Goal: Task Accomplishment & Management: Manage account settings

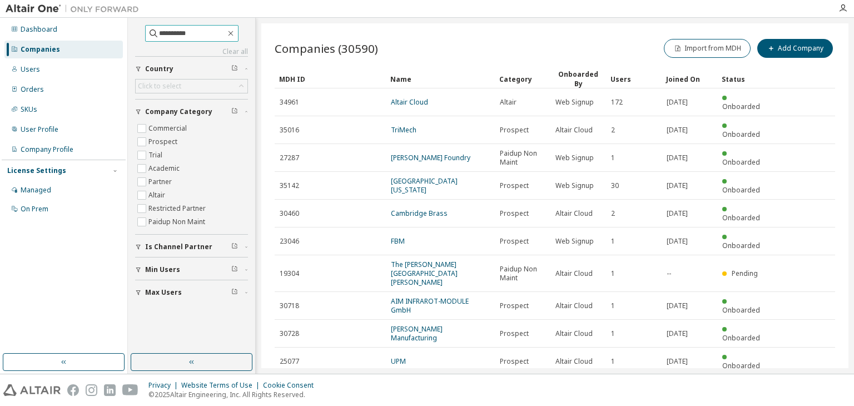
type input "**********"
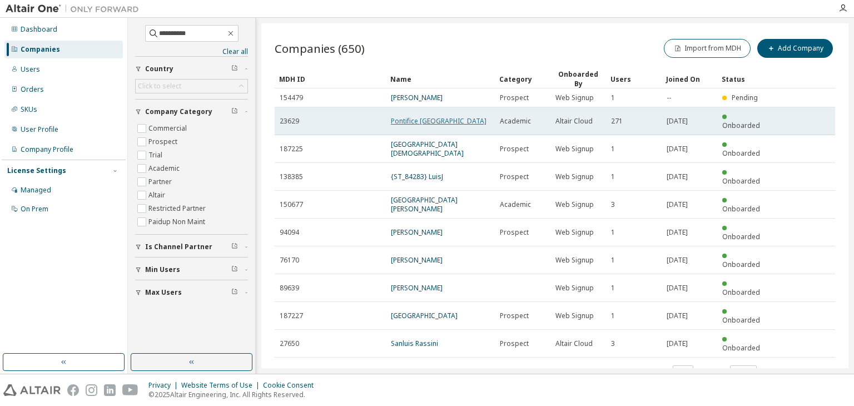
click at [435, 116] on link "Pontifice [GEOGRAPHIC_DATA]" at bounding box center [439, 120] width 96 height 9
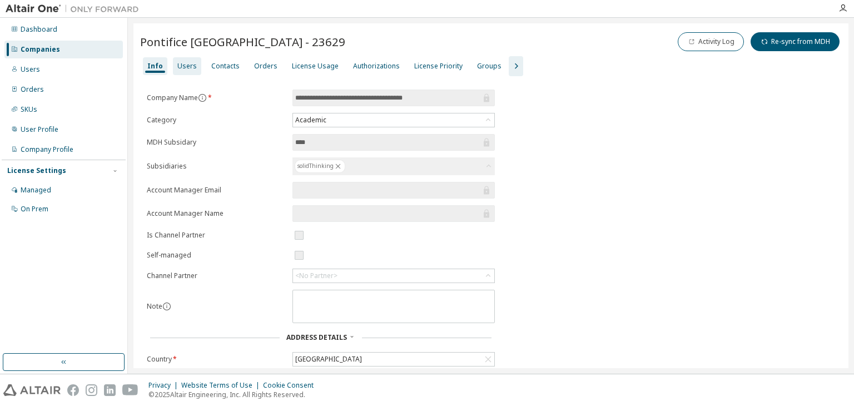
click at [187, 62] on div "Users" at bounding box center [186, 66] width 19 height 9
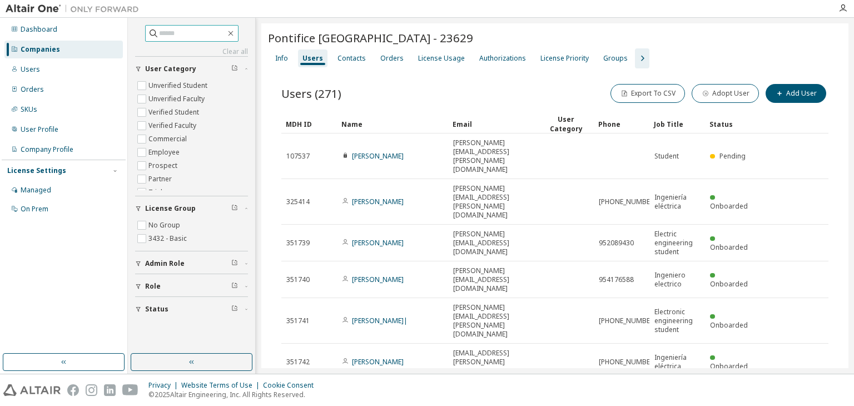
click at [159, 36] on input "text" at bounding box center [192, 33] width 67 height 11
type input "**********"
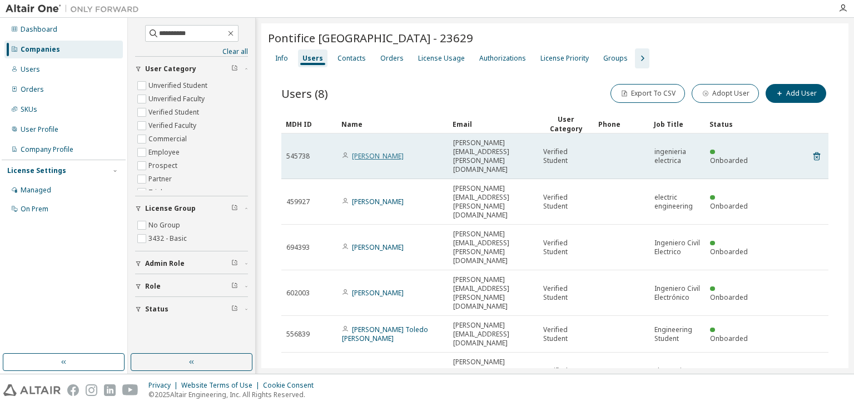
click at [369, 151] on link "[PERSON_NAME]" at bounding box center [378, 155] width 52 height 9
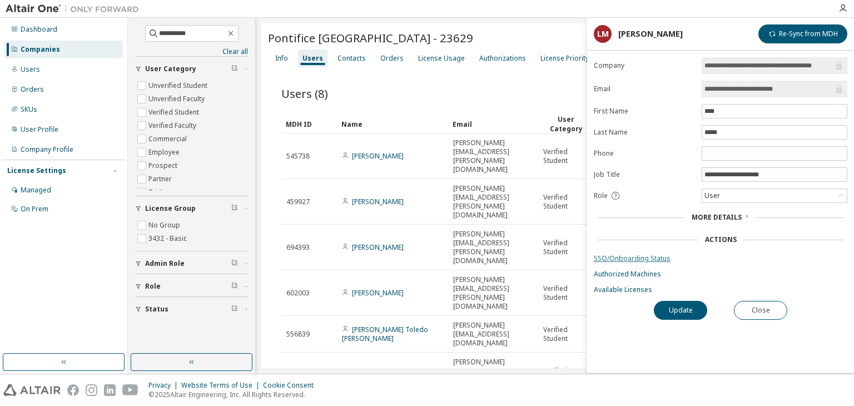
click at [655, 257] on link "SSO/Onboarding Status" at bounding box center [721, 258] width 254 height 9
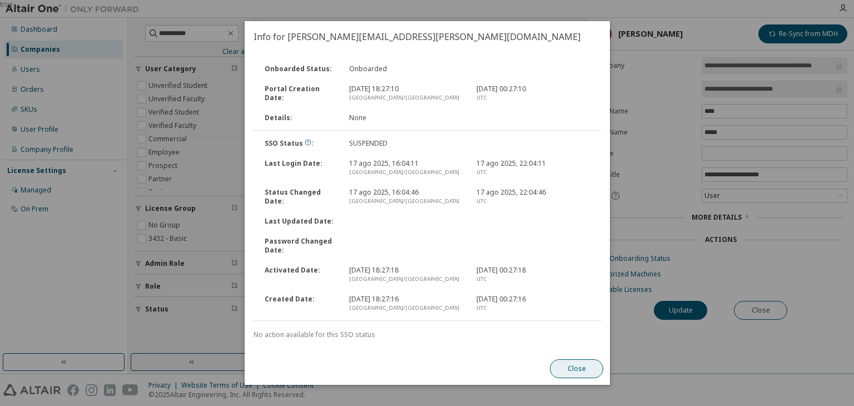
click at [577, 373] on button "Close" at bounding box center [576, 368] width 53 height 19
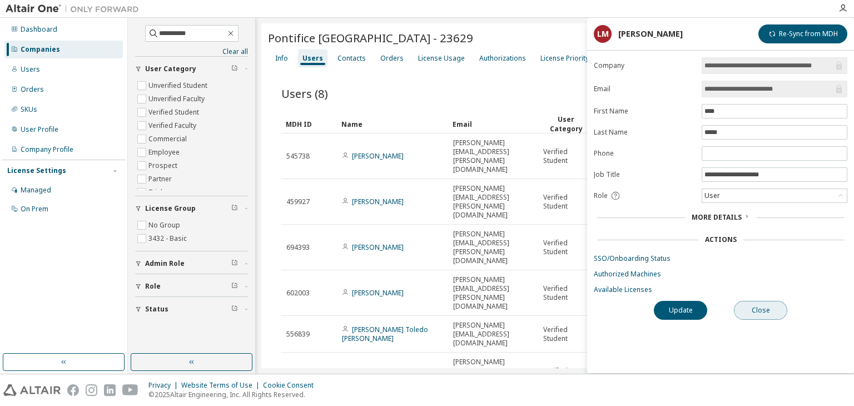
click at [758, 307] on button "Close" at bounding box center [760, 310] width 53 height 19
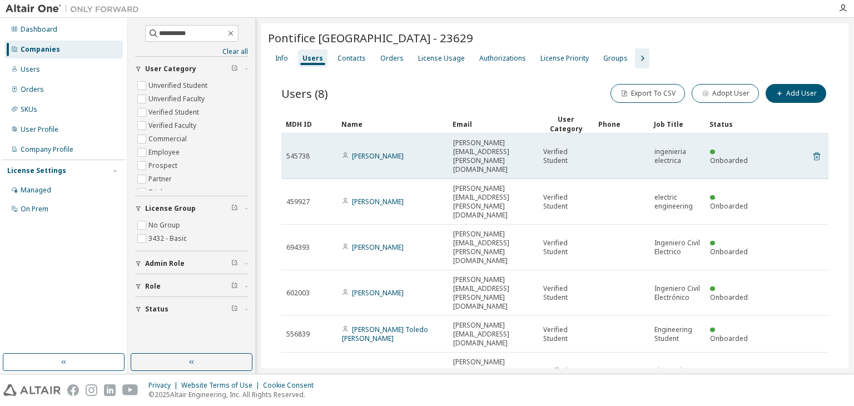
click at [813, 152] on icon at bounding box center [816, 156] width 7 height 8
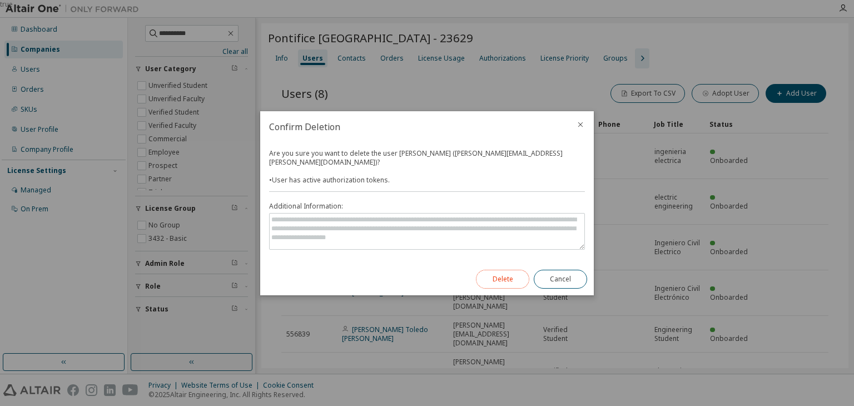
click at [507, 276] on button "Delete" at bounding box center [502, 279] width 53 height 19
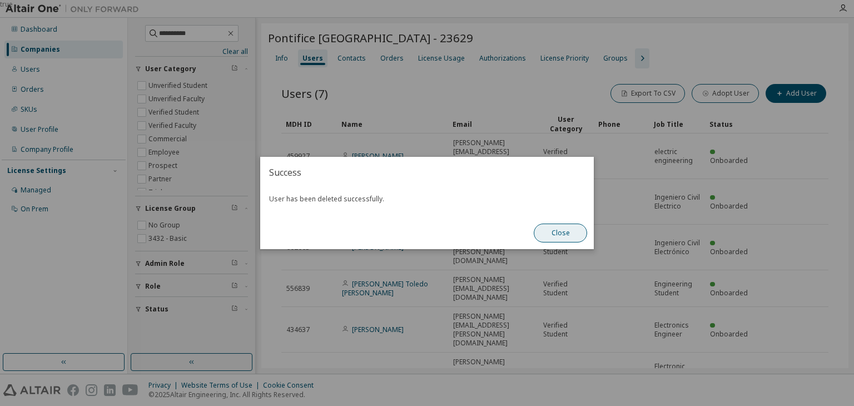
click at [577, 234] on button "Close" at bounding box center [560, 233] width 53 height 19
